Goal: Find specific page/section: Find specific page/section

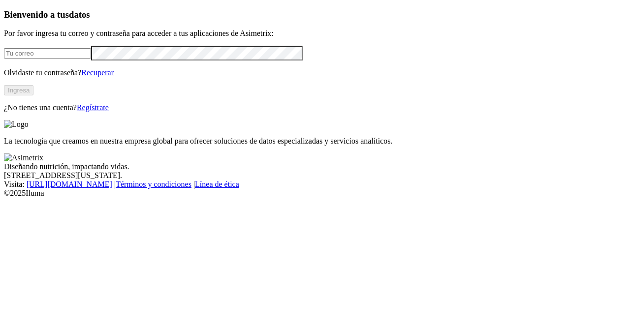
type input "andrea.alvarez@premexcorp.com"
click at [33, 95] on button "Ingresa" at bounding box center [19, 90] width 30 height 10
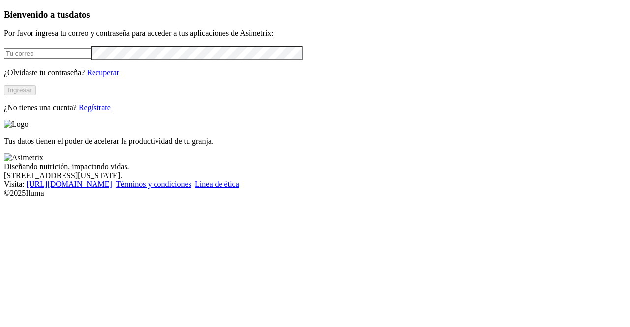
type input "[PERSON_NAME][EMAIL_ADDRESS][PERSON_NAME][DOMAIN_NAME]"
click at [36, 95] on button "Ingresar" at bounding box center [20, 90] width 32 height 10
